Goal: Transaction & Acquisition: Subscribe to service/newsletter

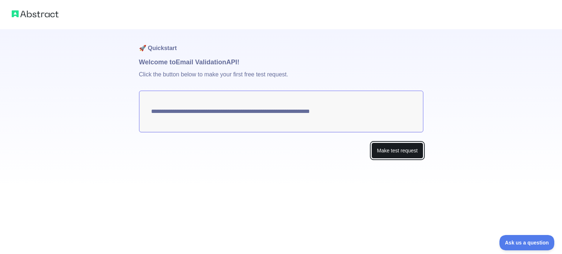
click at [400, 155] on button "Make test request" at bounding box center [397, 151] width 52 height 16
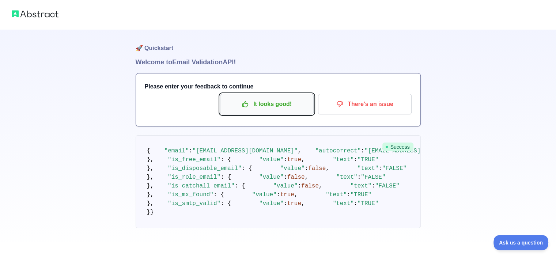
click at [277, 106] on p "It looks good!" at bounding box center [267, 104] width 83 height 12
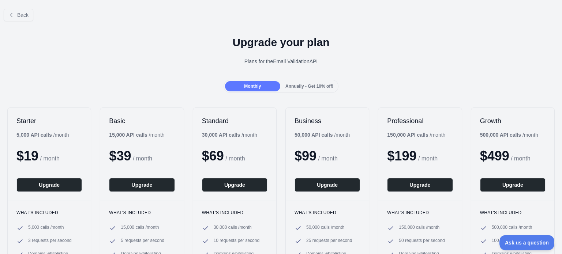
click at [221, 68] on div "Upgrade your plan Plans for the Email Validation API" at bounding box center [281, 53] width 562 height 53
